Goal: Task Accomplishment & Management: Use online tool/utility

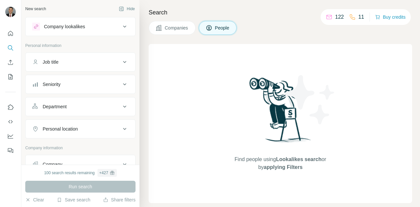
click at [122, 162] on icon at bounding box center [125, 164] width 8 height 8
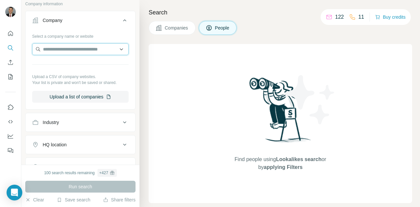
click at [71, 45] on input "text" at bounding box center [80, 49] width 96 height 12
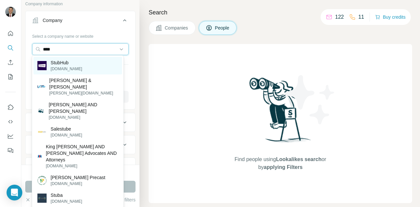
type input "****"
click at [67, 64] on p "StubHub" at bounding box center [65, 62] width 31 height 7
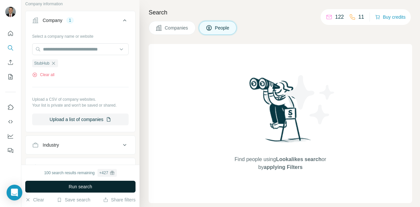
click at [75, 187] on span "Run search" at bounding box center [81, 186] width 24 height 7
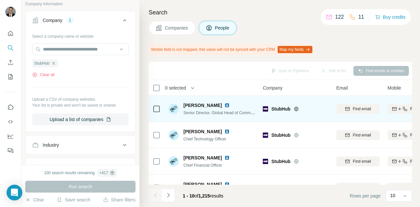
click at [200, 106] on span "[PERSON_NAME]" at bounding box center [202, 105] width 38 height 7
click at [174, 110] on img at bounding box center [173, 109] width 10 height 10
click at [192, 106] on span "[PERSON_NAME]" at bounding box center [202, 105] width 38 height 7
click at [224, 105] on img at bounding box center [226, 105] width 5 height 5
